Goal: Task Accomplishment & Management: Complete application form

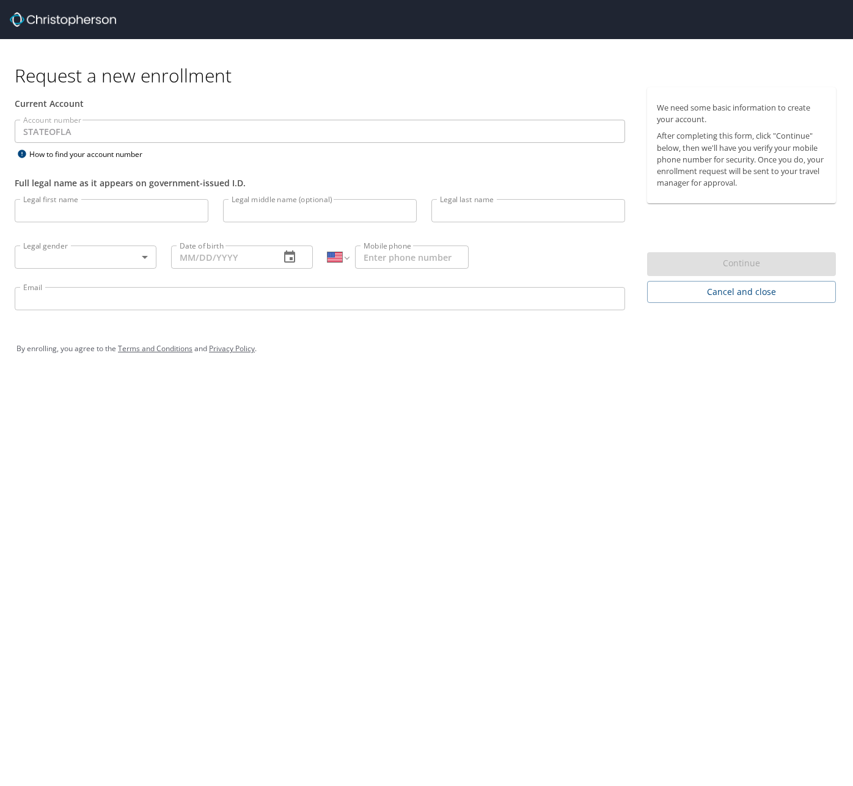
select select "US"
click at [145, 219] on input "Legal first name" at bounding box center [112, 210] width 194 height 23
type input "Lauren"
type input "[PERSON_NAME]"
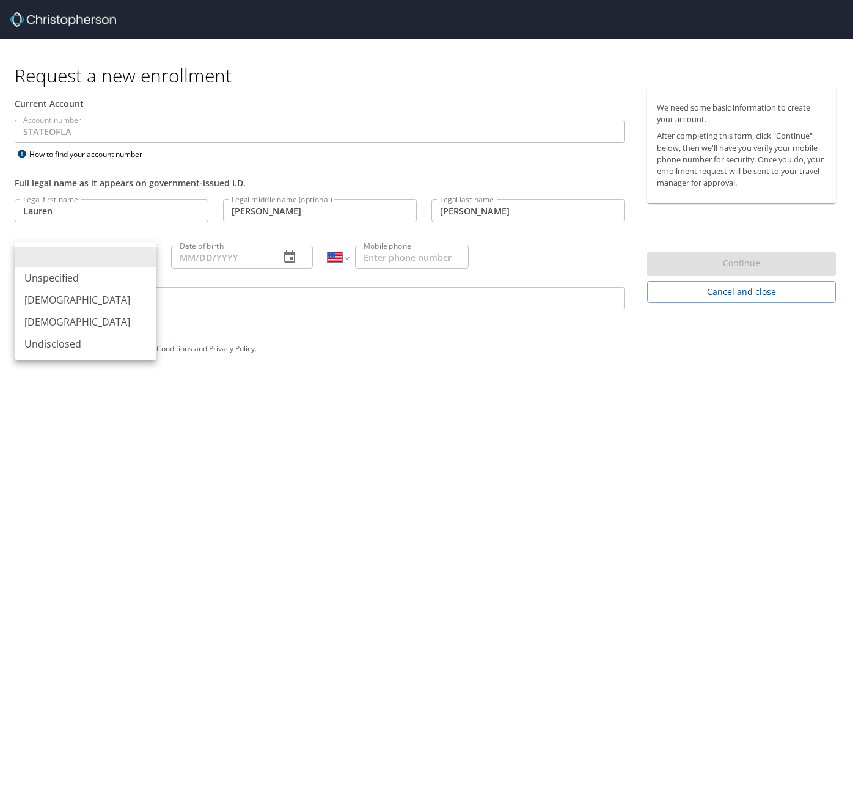
click at [128, 247] on body "Request a new enrollment Current Account Account number STATEOFLA Account numbe…" at bounding box center [426, 393] width 853 height 786
click at [57, 325] on li "[DEMOGRAPHIC_DATA]" at bounding box center [86, 322] width 142 height 22
type input "[DEMOGRAPHIC_DATA]"
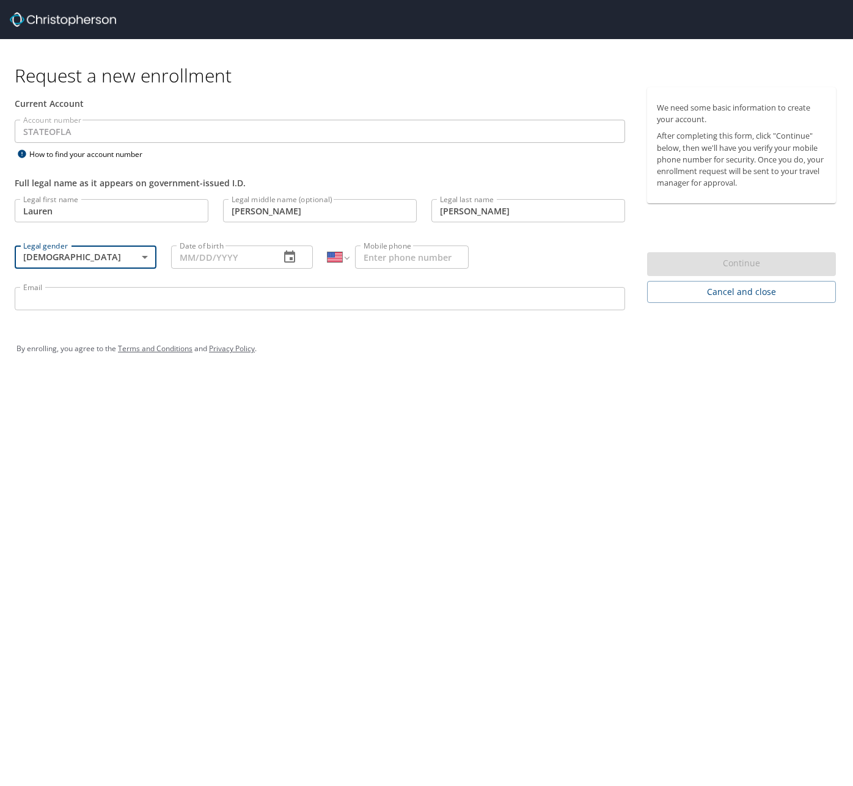
click at [238, 252] on input "Date of birth" at bounding box center [220, 257] width 99 height 23
type input "[DATE]"
click at [373, 258] on input "Mobile phone" at bounding box center [412, 257] width 114 height 23
type input "[PHONE_NUMBER]"
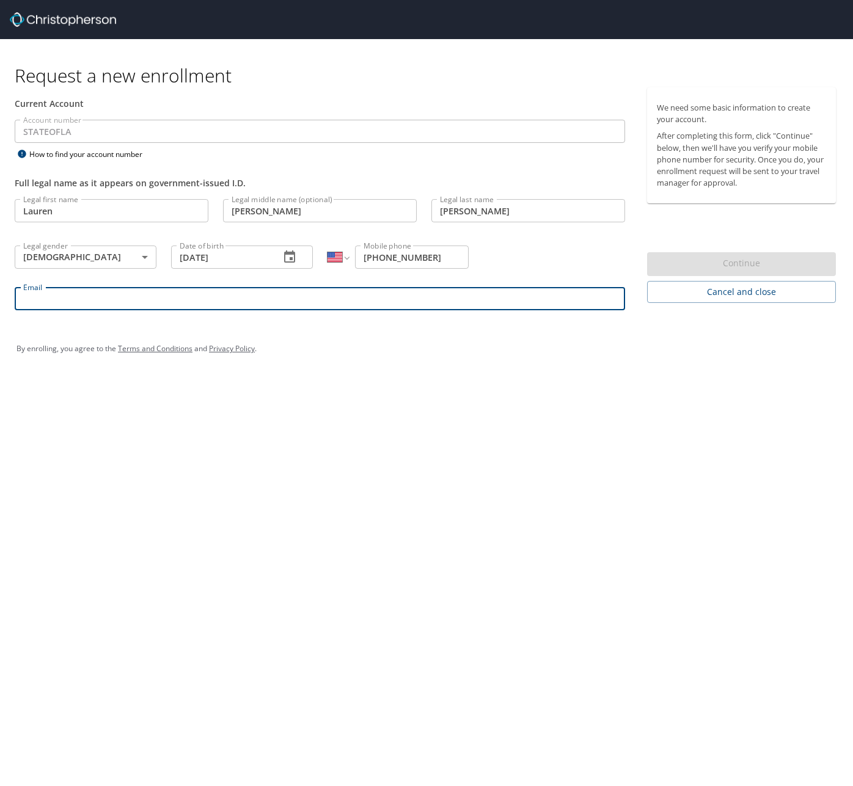
click at [329, 299] on input "Email" at bounding box center [320, 298] width 610 height 23
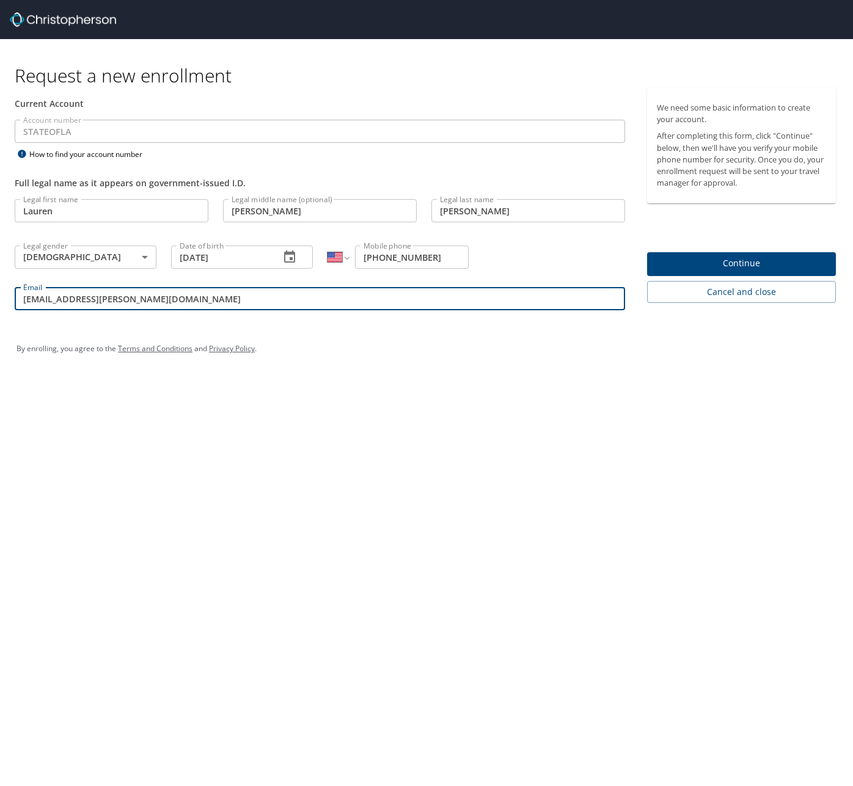
type input "[EMAIL_ADDRESS][PERSON_NAME][DOMAIN_NAME]"
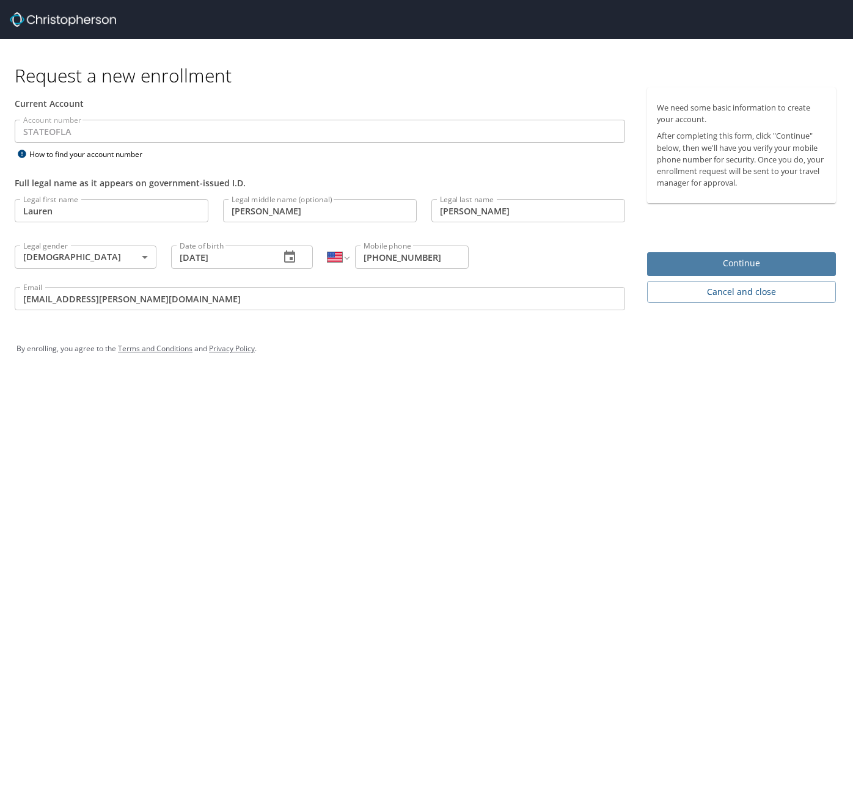
click at [742, 266] on span "Continue" at bounding box center [741, 263] width 169 height 15
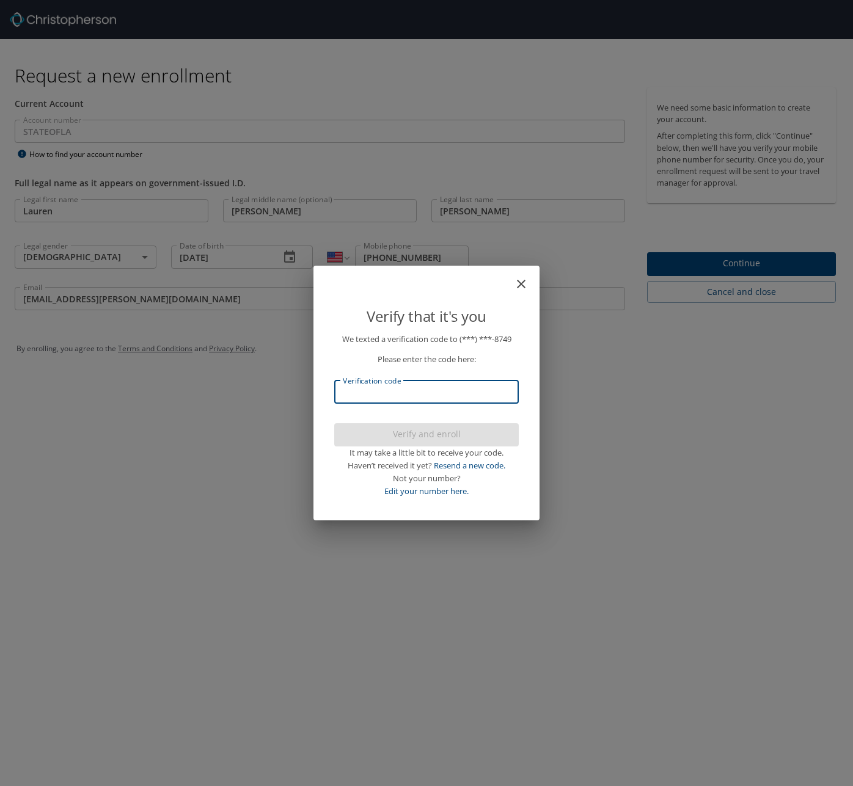
click at [375, 391] on input "Verification code" at bounding box center [426, 392] width 185 height 23
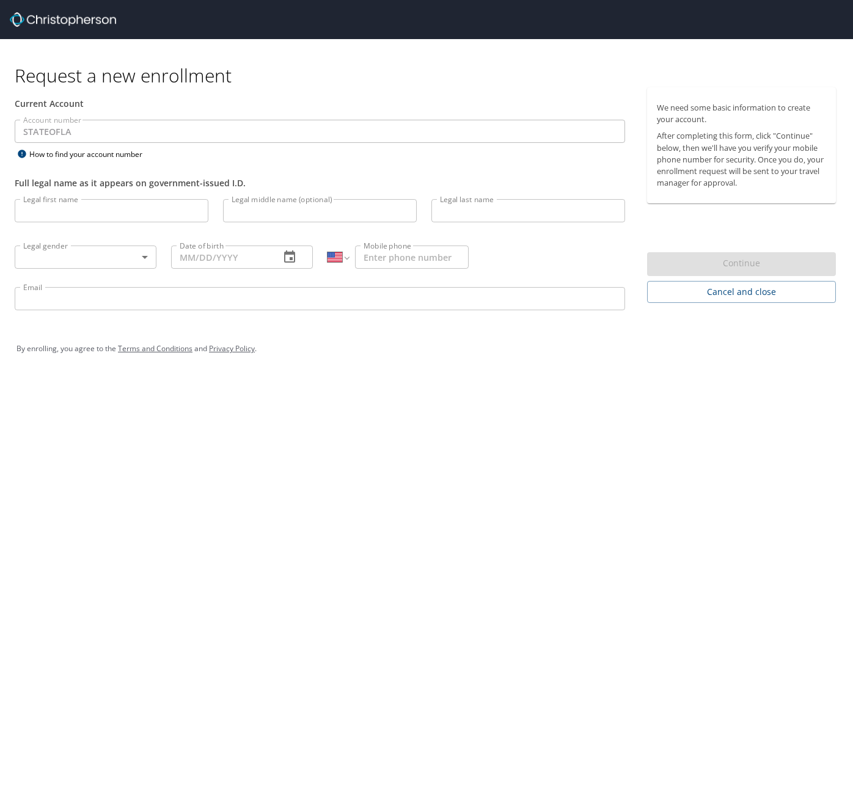
select select "US"
click at [137, 217] on input "Legal first name" at bounding box center [112, 210] width 194 height 23
type input "Lauren"
type input "[PERSON_NAME]"
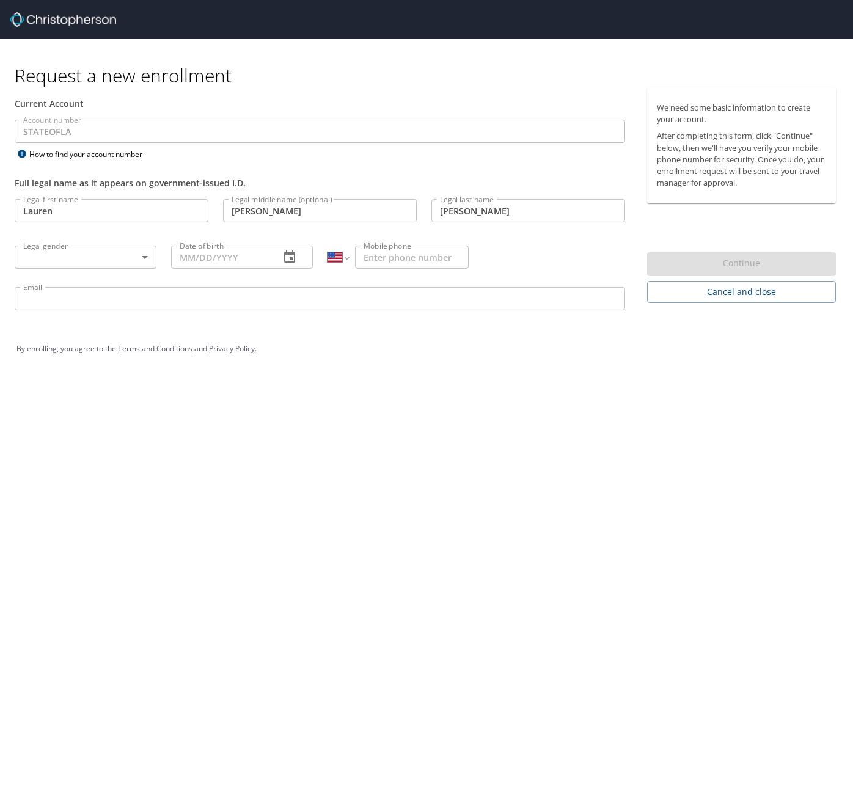
click at [67, 269] on div "Legal gender ​ Legal gender" at bounding box center [85, 256] width 156 height 46
click at [56, 258] on body "Request a new enrollment Current Account Account number STATEOFLA Account numbe…" at bounding box center [426, 393] width 853 height 786
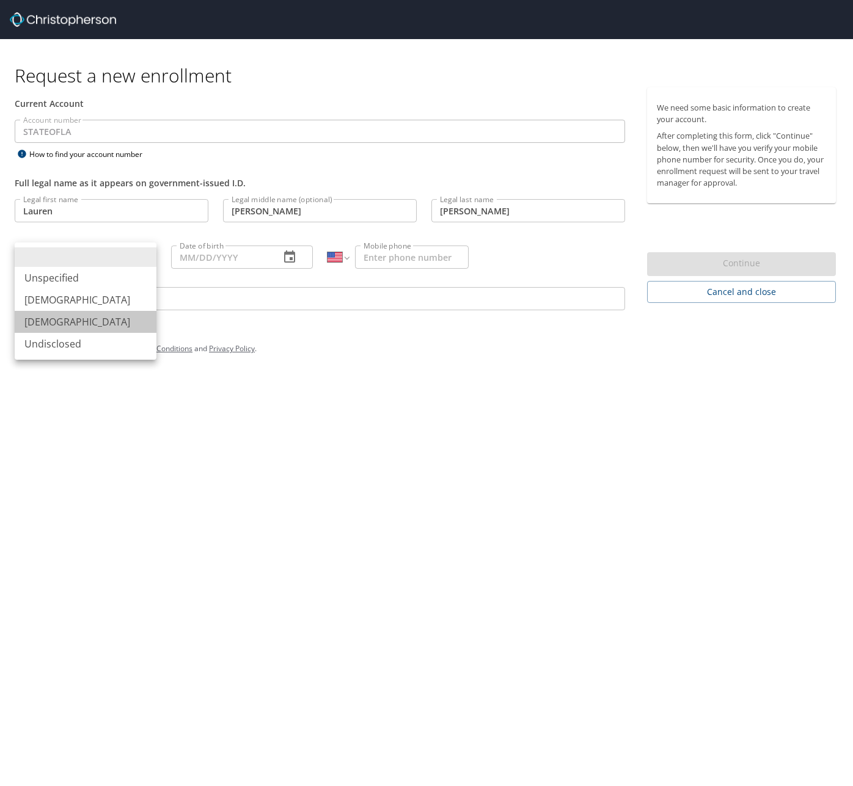
click at [52, 315] on li "[DEMOGRAPHIC_DATA]" at bounding box center [86, 322] width 142 height 22
type input "[DEMOGRAPHIC_DATA]"
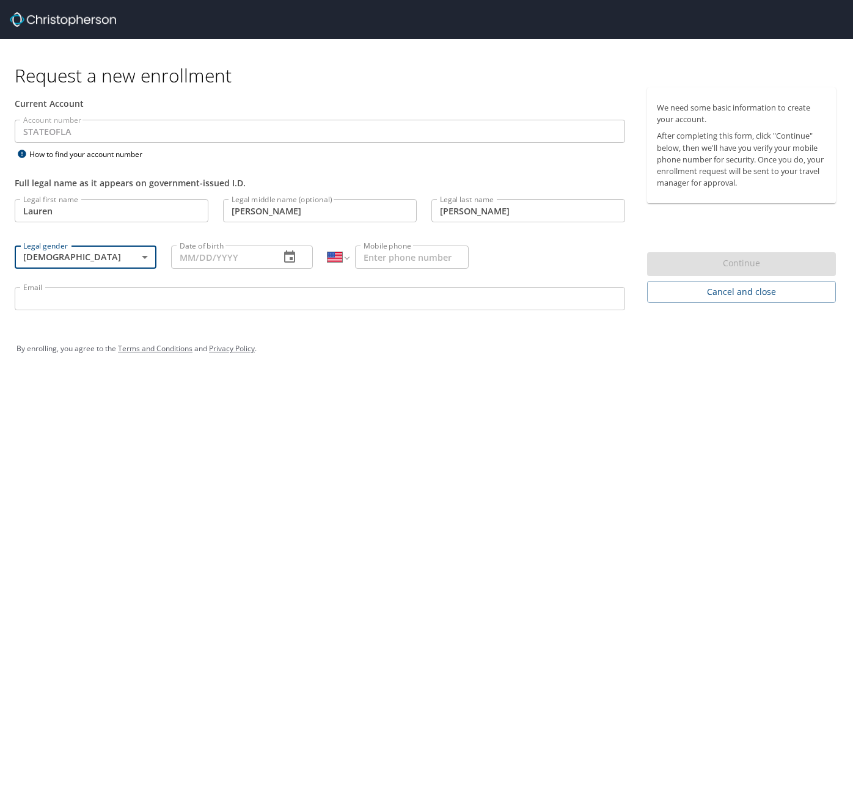
click at [203, 248] on input "Date of birth" at bounding box center [220, 257] width 99 height 23
type input "[DATE]"
type input "[PHONE_NUMBER]"
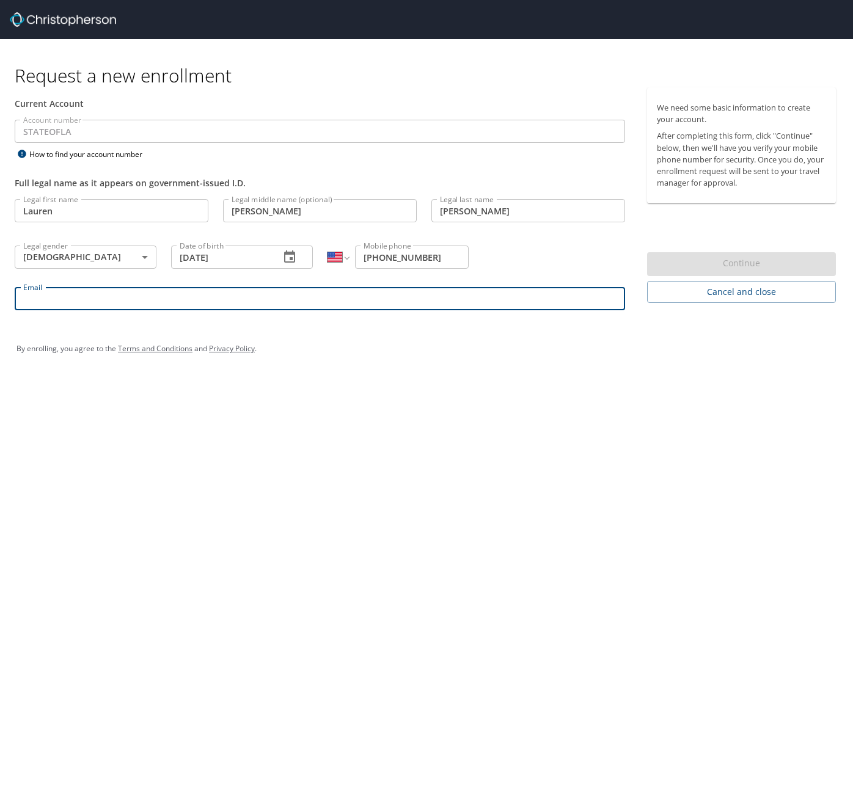
click at [199, 294] on input "Email" at bounding box center [320, 298] width 610 height 23
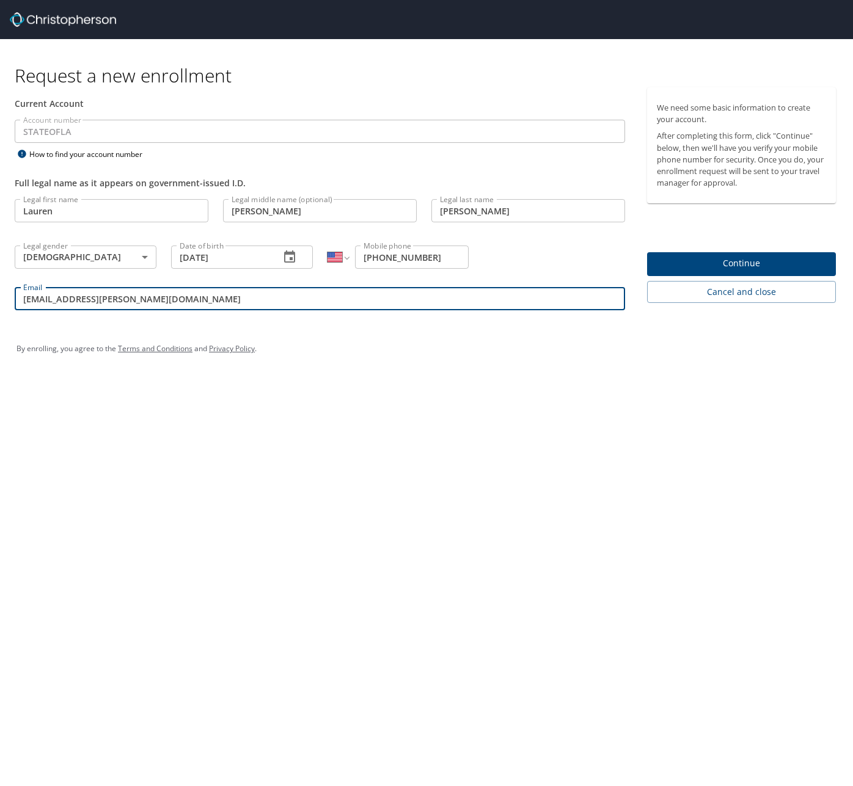
type input "[EMAIL_ADDRESS][PERSON_NAME][DOMAIN_NAME]"
click at [714, 263] on span "Continue" at bounding box center [741, 263] width 169 height 15
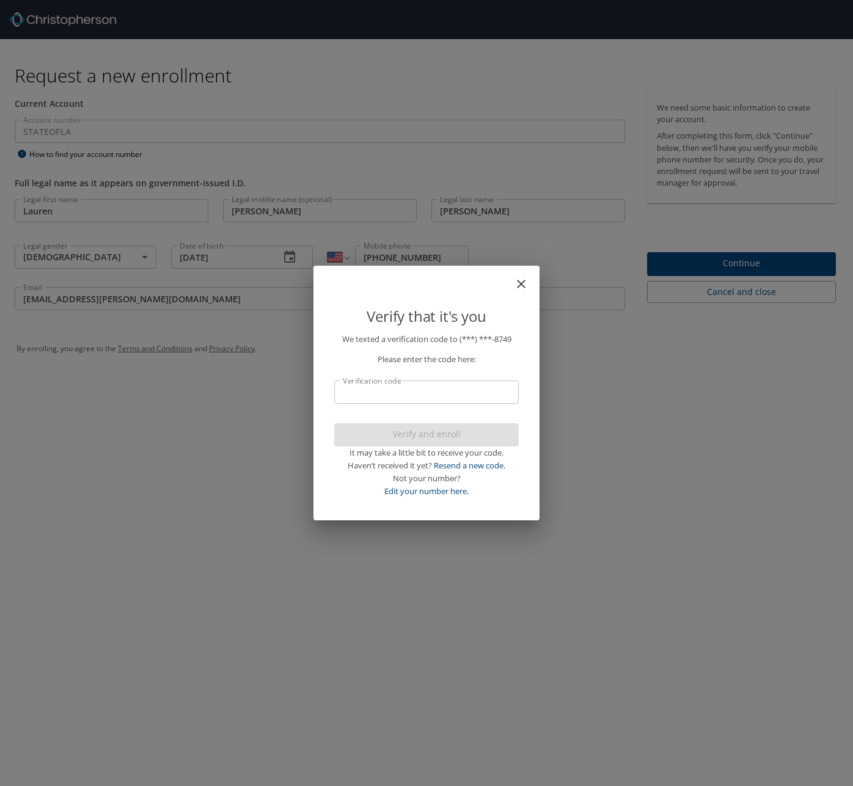
click at [481, 395] on input "Verification code" at bounding box center [426, 392] width 185 height 23
type input "4430"
